Goal: Check status

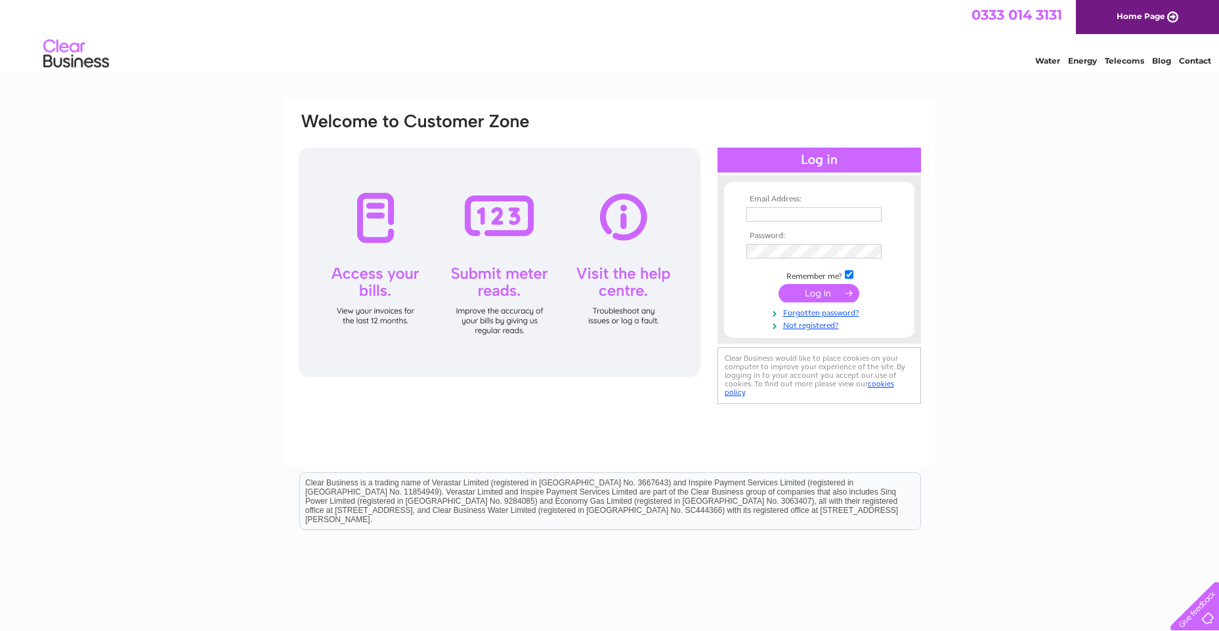
type input "[EMAIL_ADDRESS][DOMAIN_NAME]"
click at [817, 291] on input "submit" at bounding box center [818, 293] width 81 height 18
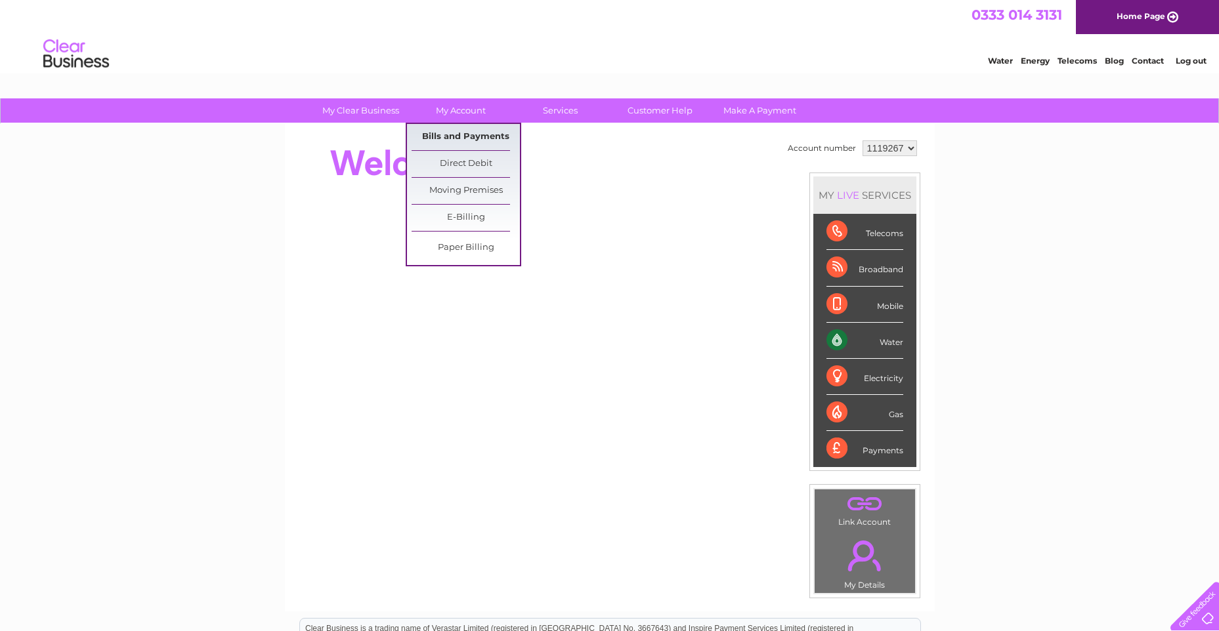
click at [453, 136] on link "Bills and Payments" at bounding box center [466, 137] width 108 height 26
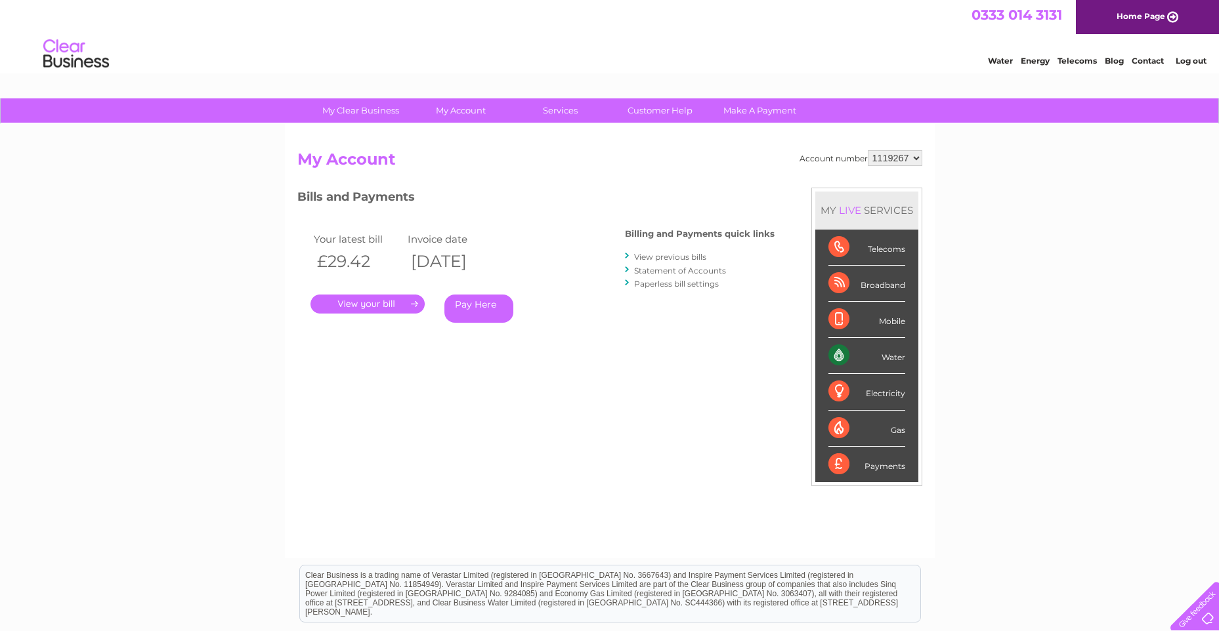
click at [366, 307] on link "." at bounding box center [367, 304] width 114 height 19
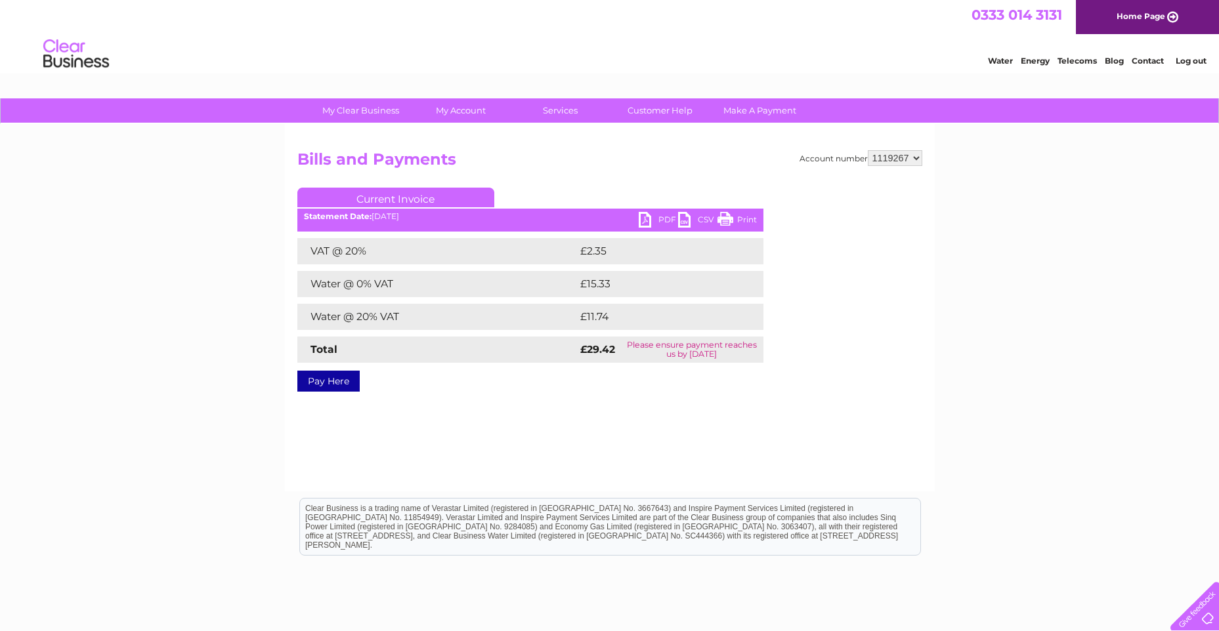
click at [651, 218] on link "PDF" at bounding box center [658, 221] width 39 height 19
